Goal: Check status: Check status

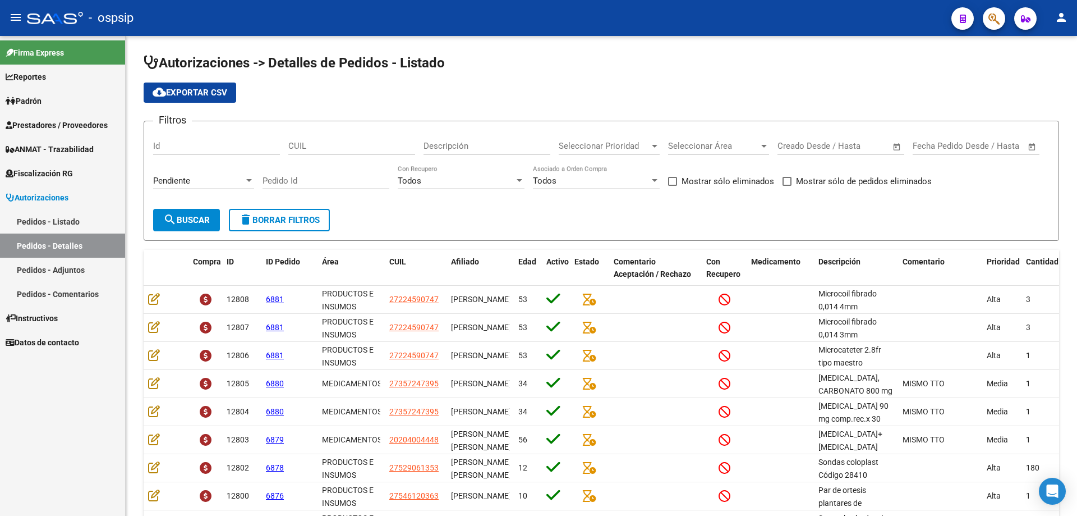
click at [1002, 26] on button "button" at bounding box center [994, 18] width 22 height 22
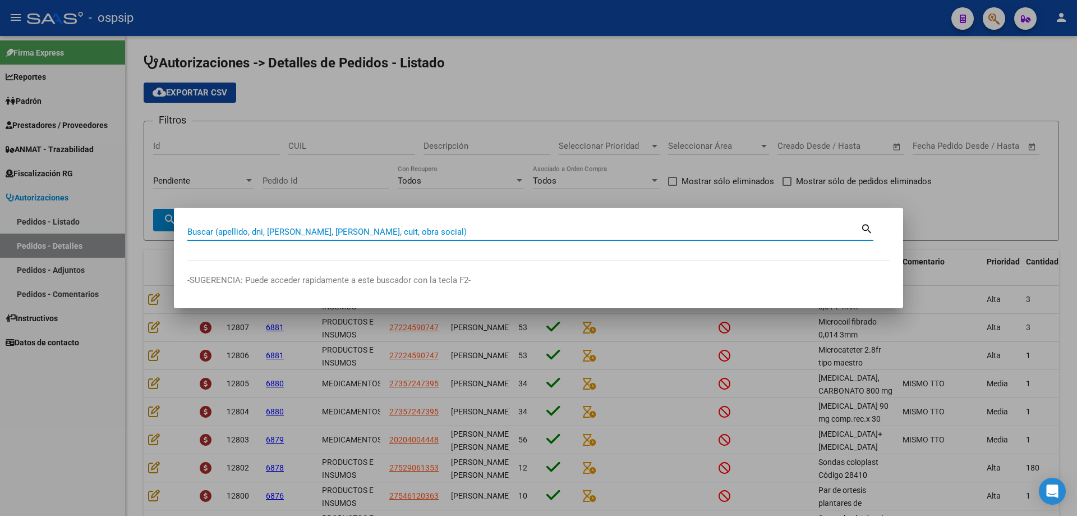
click at [672, 228] on input "Buscar (apellido, dni, [PERSON_NAME], [PERSON_NAME], cuit, obra social)" at bounding box center [523, 232] width 673 height 10
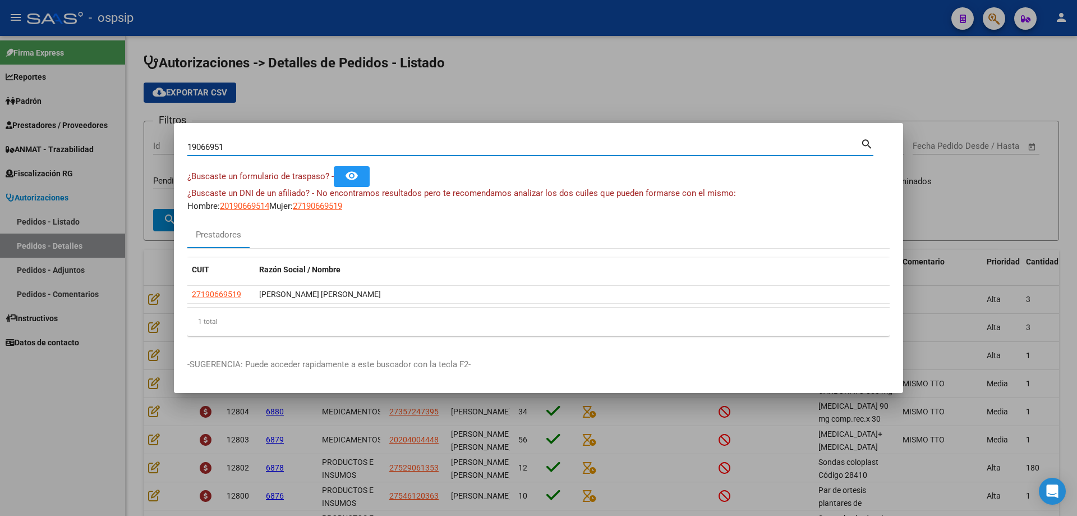
click at [505, 143] on input "19066951" at bounding box center [523, 147] width 673 height 10
click at [471, 148] on input "19066951" at bounding box center [523, 147] width 673 height 10
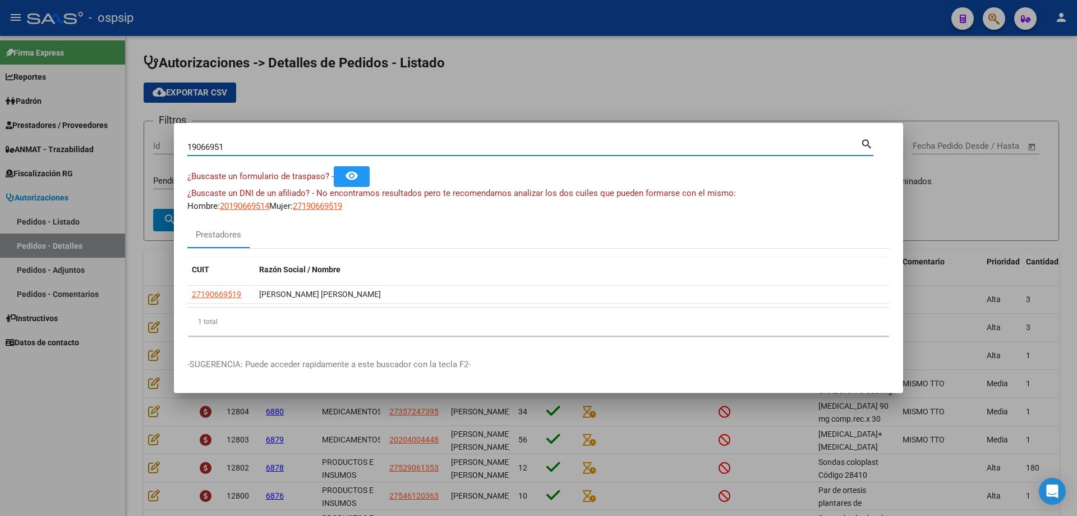
click at [471, 148] on input "19066951" at bounding box center [523, 147] width 673 height 10
paste input "56.756.770"
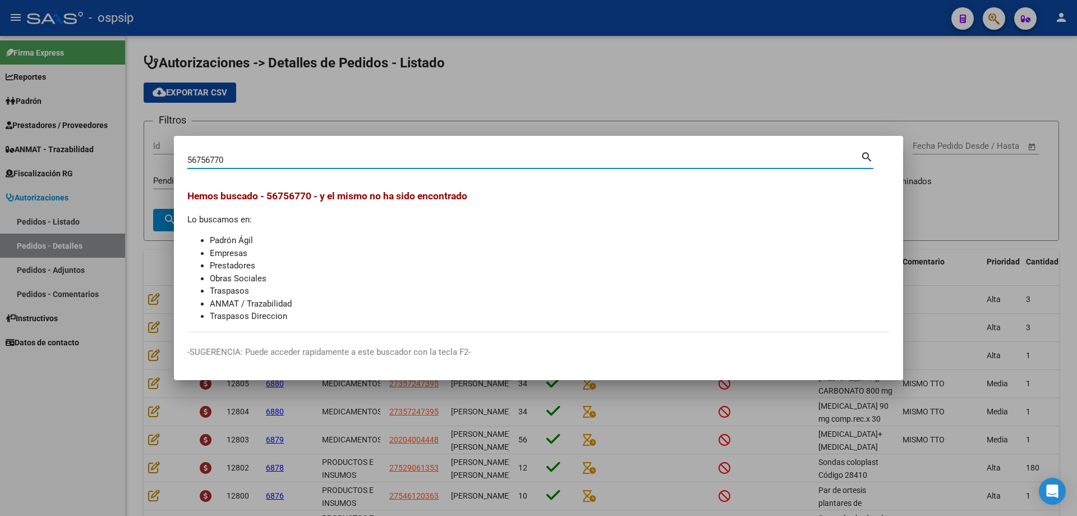
type input "56756770"
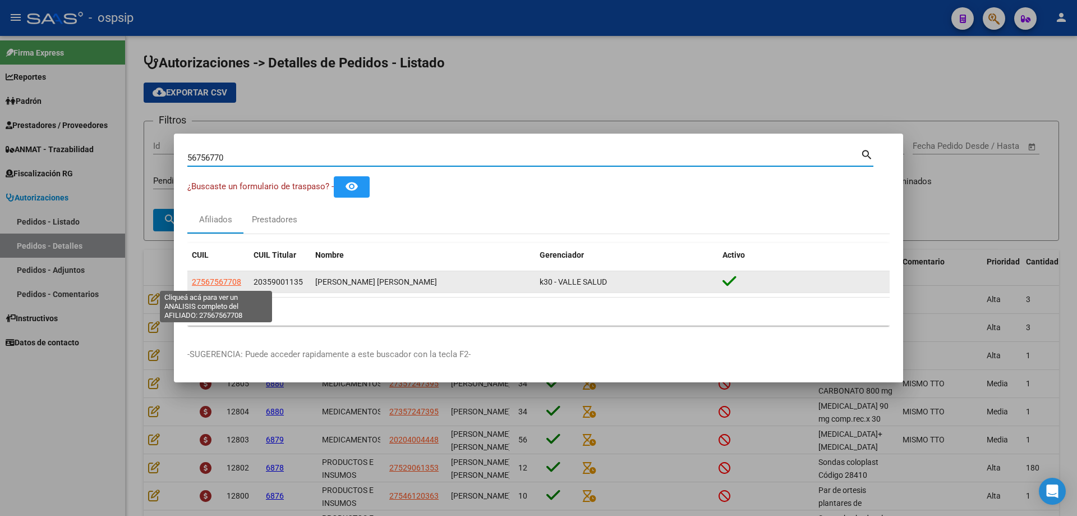
click at [208, 284] on span "27567567708" at bounding box center [216, 281] width 49 height 9
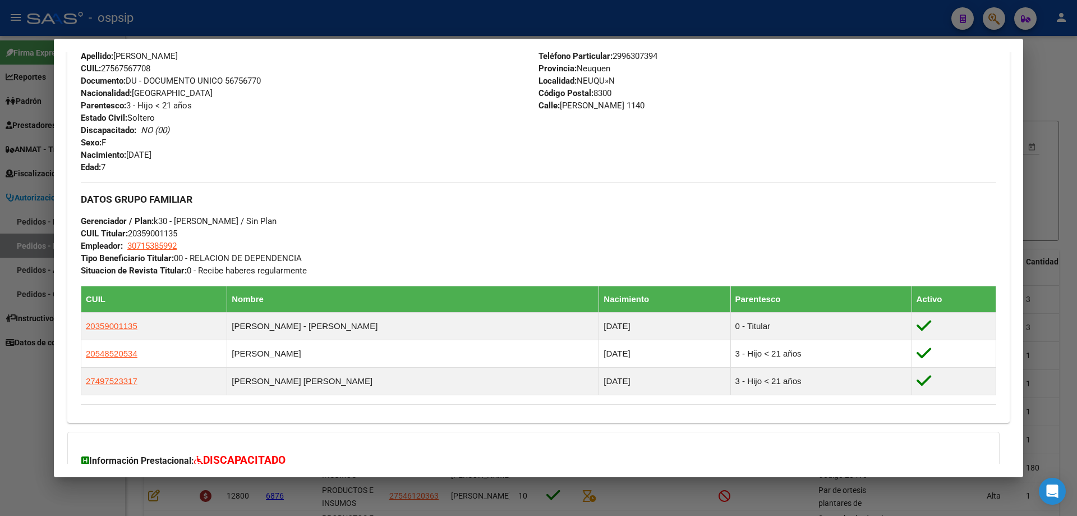
scroll to position [500, 0]
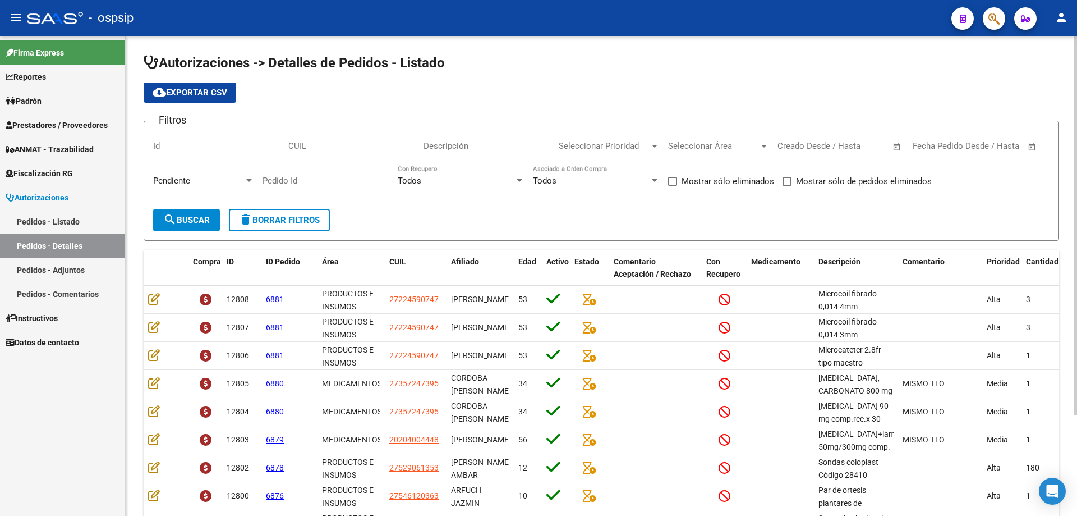
click at [183, 219] on span "search Buscar" at bounding box center [186, 220] width 47 height 10
click at [987, 22] on button "button" at bounding box center [994, 18] width 22 height 22
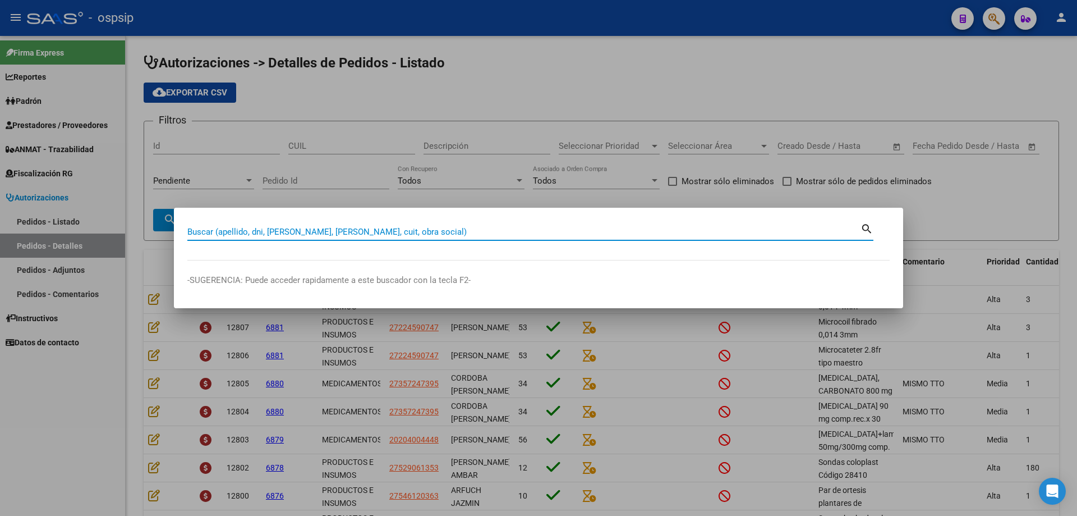
click at [626, 231] on input "Buscar (apellido, dni, [PERSON_NAME], [PERSON_NAME], cuit, obra social)" at bounding box center [523, 232] width 673 height 10
type input "27190669519"
